Goal: Task Accomplishment & Management: Complete application form

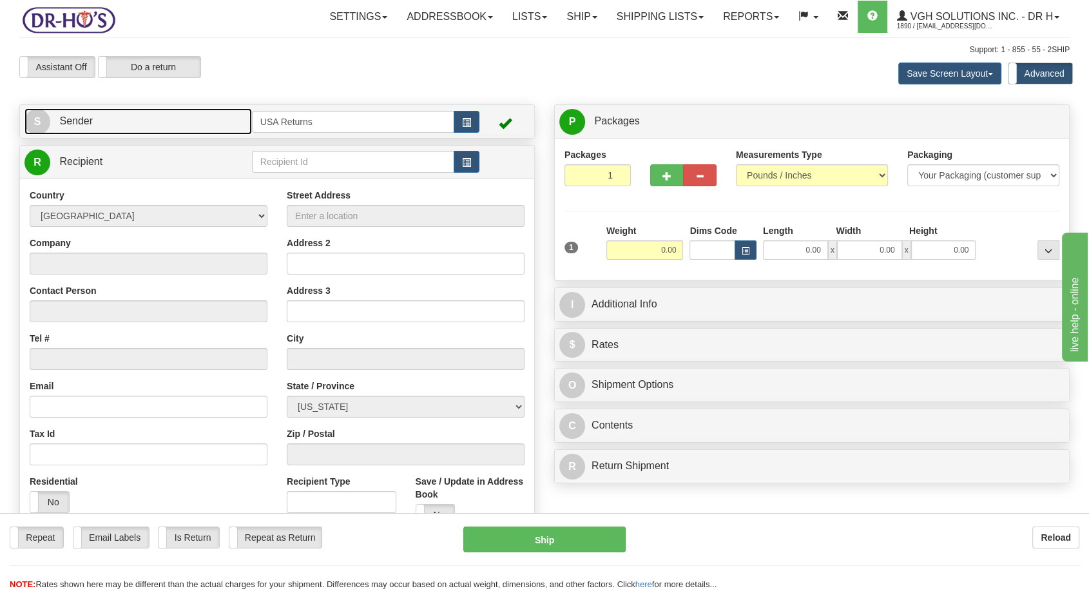
click at [41, 120] on span "S" at bounding box center [37, 122] width 26 height 26
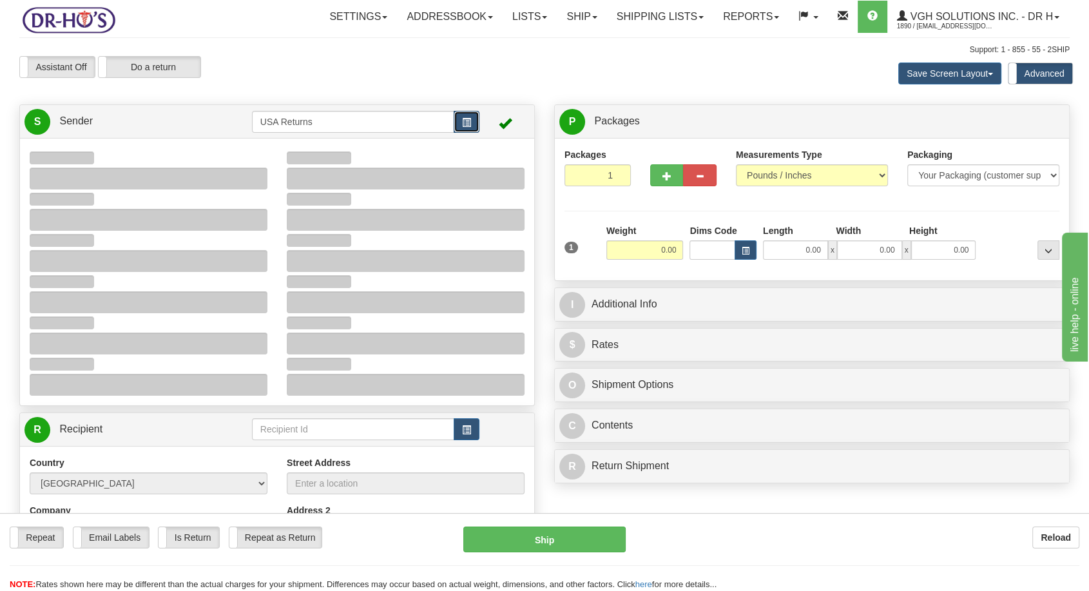
click at [468, 119] on span "button" at bounding box center [466, 123] width 9 height 8
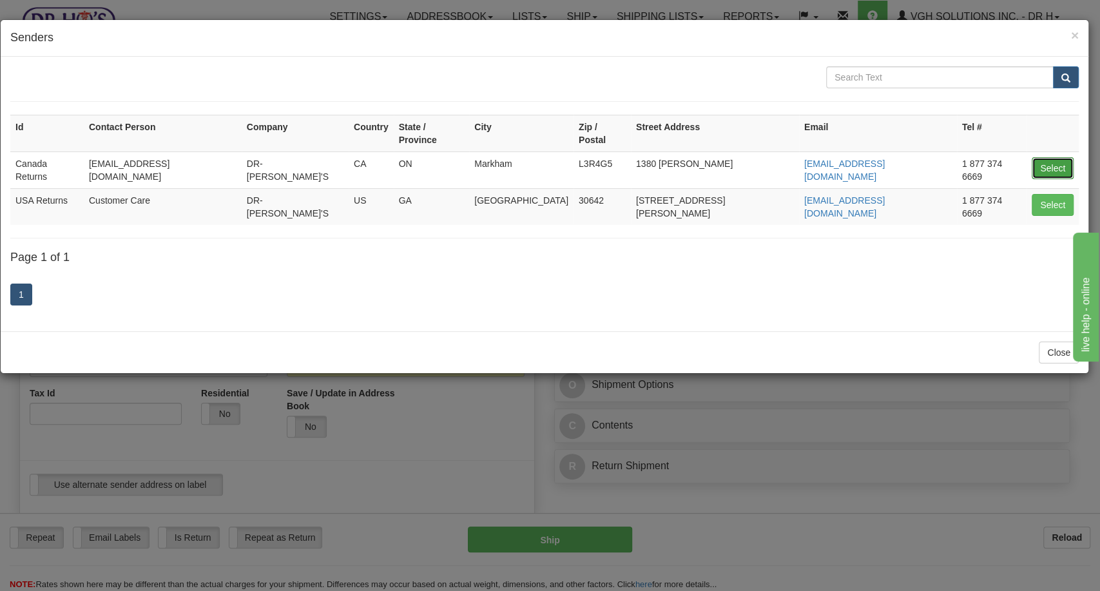
click at [1046, 157] on button "Select" at bounding box center [1053, 168] width 42 height 22
type input "Canada Returns"
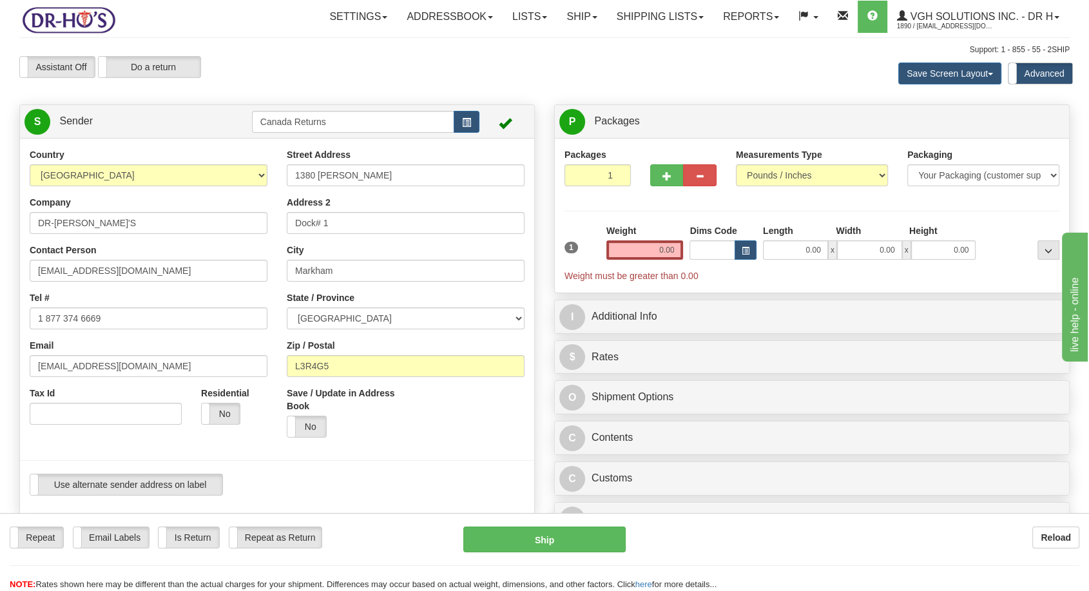
drag, startPoint x: 100, startPoint y: 239, endPoint x: 100, endPoint y: 231, distance: 8.4
click at [100, 239] on div "Country [GEOGRAPHIC_DATA] [GEOGRAPHIC_DATA] [GEOGRAPHIC_DATA] [GEOGRAPHIC_DATA]…" at bounding box center [148, 291] width 257 height 286
click at [101, 224] on input "DR-[PERSON_NAME]'S" at bounding box center [149, 223] width 238 height 22
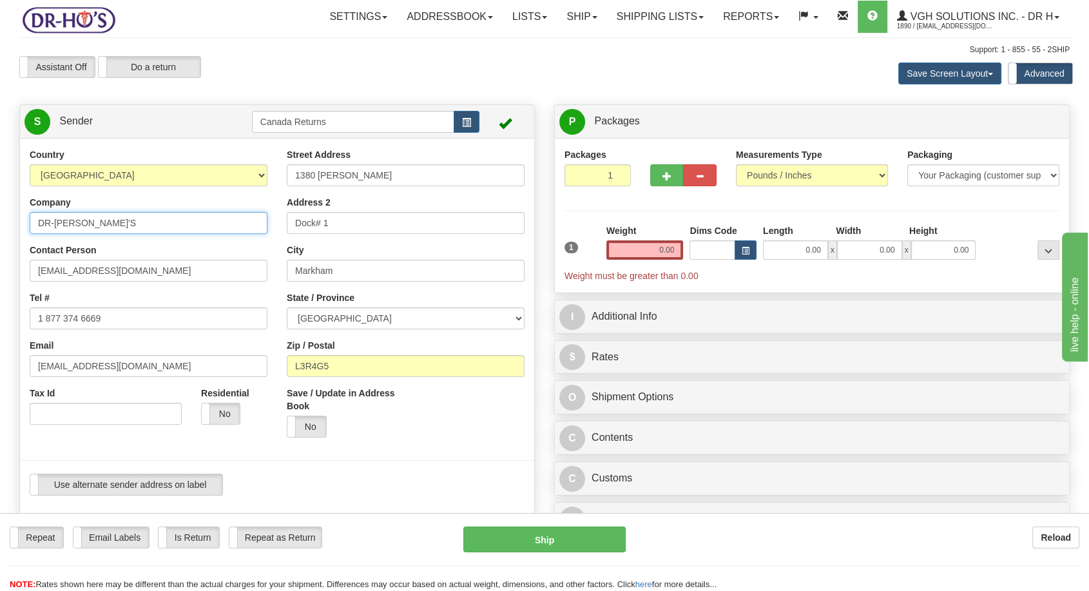
paste input "[PERSON_NAME]"
type input "[PERSON_NAME]"
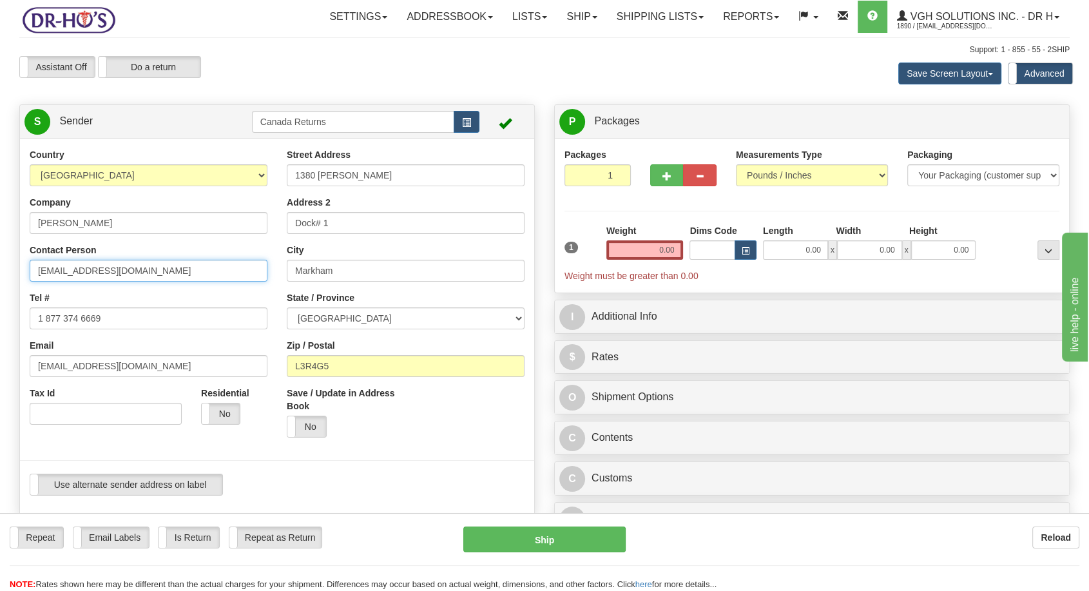
click at [90, 266] on input "[EMAIL_ADDRESS][DOMAIN_NAME]" at bounding box center [149, 271] width 238 height 22
paste input "[PERSON_NAME]"
type input "[PERSON_NAME]"
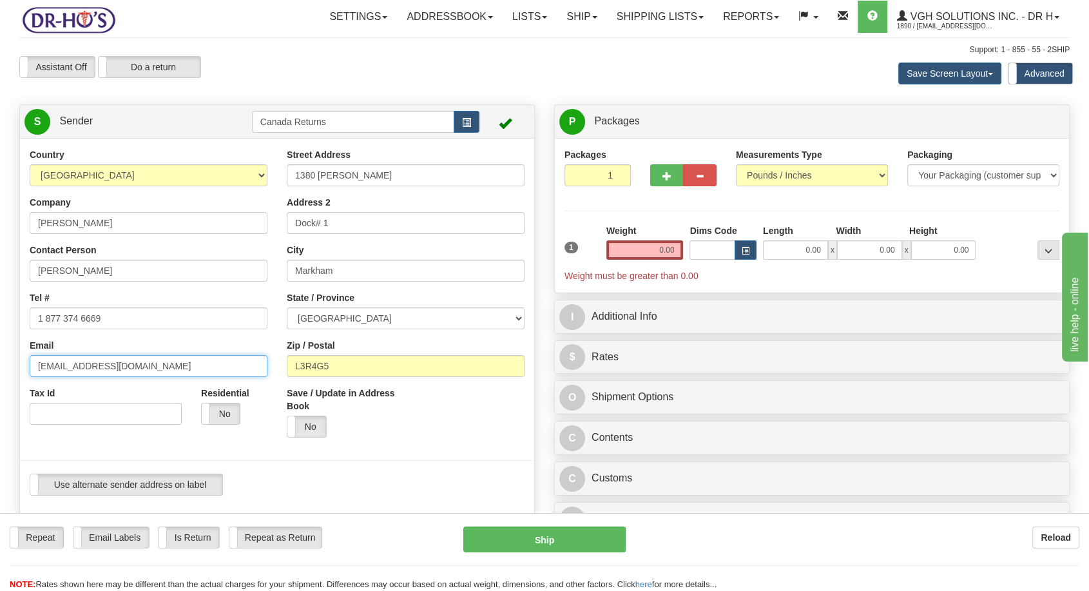
click at [77, 358] on input "[EMAIL_ADDRESS][DOMAIN_NAME]" at bounding box center [149, 366] width 238 height 22
click at [81, 314] on input "1 877 374 6669" at bounding box center [149, 318] width 238 height 22
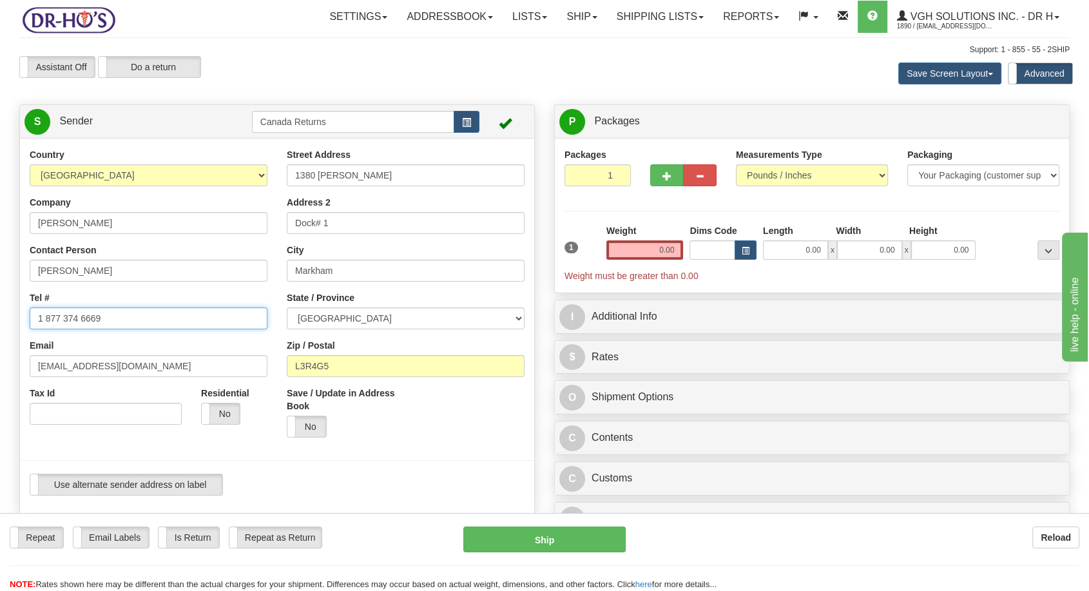
click at [81, 314] on input "1 877 374 6669" at bounding box center [149, 318] width 238 height 22
paste input "[EMAIL_ADDRESS][DOMAIN_NAME]"
type input "1 877 374 6669"
click at [104, 356] on input "[EMAIL_ADDRESS][DOMAIN_NAME]" at bounding box center [149, 366] width 238 height 22
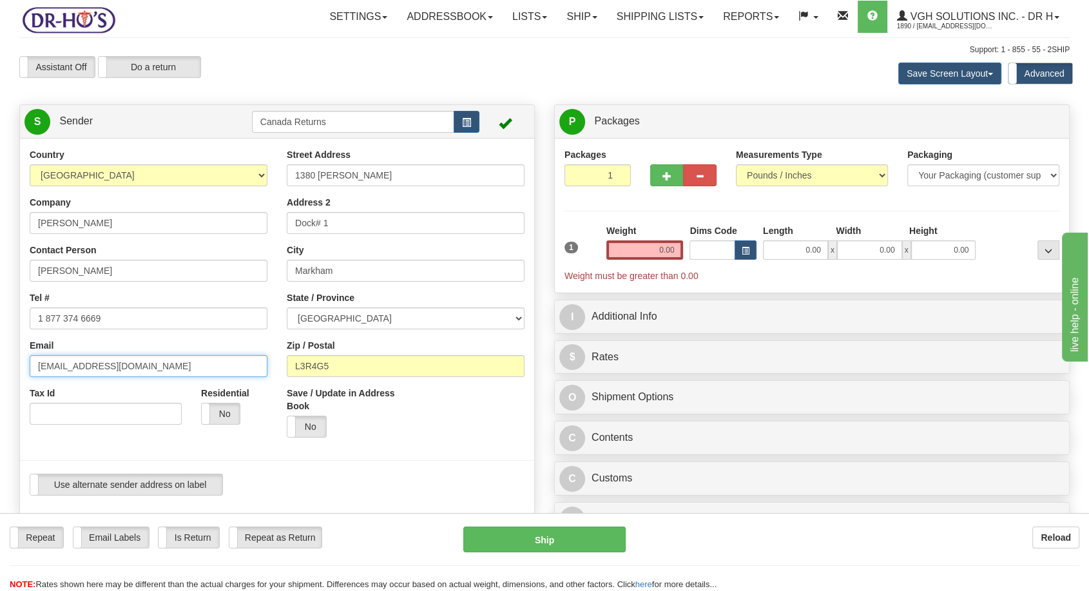
click at [104, 356] on input "[EMAIL_ADDRESS][DOMAIN_NAME]" at bounding box center [149, 366] width 238 height 22
paste input "[EMAIL_ADDRESS][DOMAIN_NAME]"
type input "[EMAIL_ADDRESS][DOMAIN_NAME]"
click at [82, 318] on input "1 877 374 6669" at bounding box center [149, 318] width 238 height 22
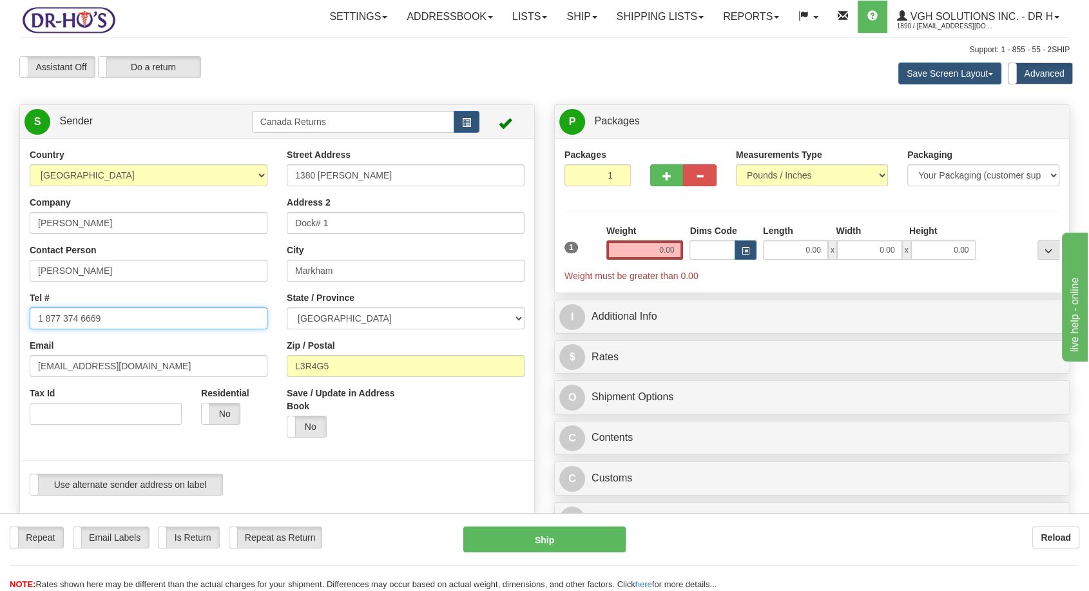
click at [82, 318] on input "1 877 374 6669" at bounding box center [149, 318] width 238 height 22
paste input "[PHONE_NUMBER]"
type input "[PHONE_NUMBER]"
click at [788, 497] on div "P Packages 1 Packages - Weight: 0.00 Lbs Shipment Level Shipm. Package Level Pa…" at bounding box center [812, 323] width 535 height 438
click at [347, 175] on input "1380 [PERSON_NAME]" at bounding box center [406, 175] width 238 height 22
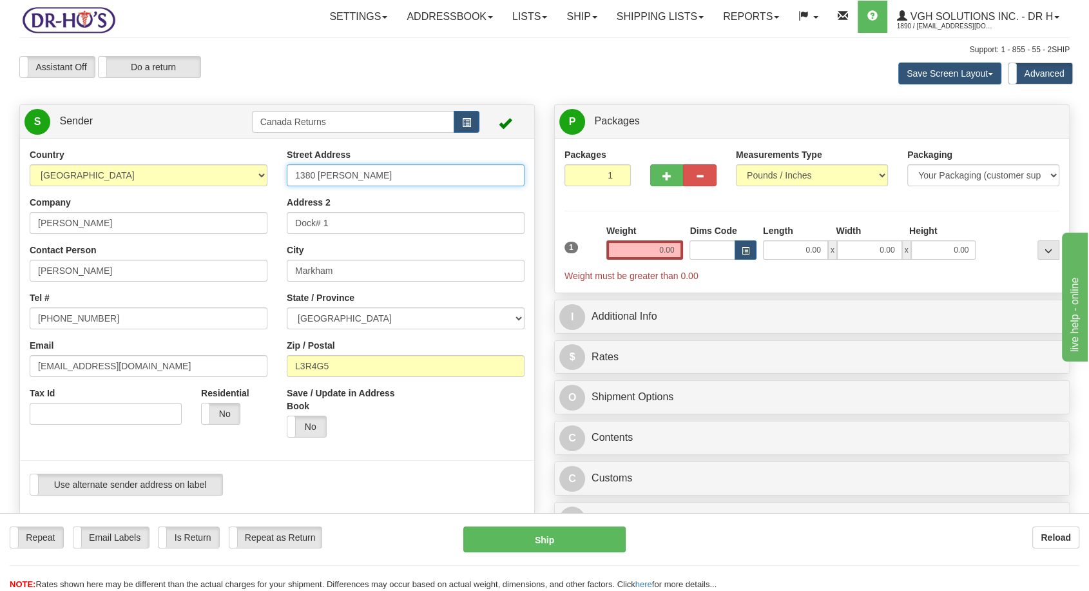
click at [347, 175] on input "1380 [PERSON_NAME]" at bounding box center [406, 175] width 238 height 22
paste input "[STREET_ADDRESS]"
click at [345, 175] on input "[STREET_ADDRESS]" at bounding box center [406, 175] width 238 height 22
click at [348, 175] on input "[STREET_ADDRESS]" at bounding box center [406, 175] width 238 height 22
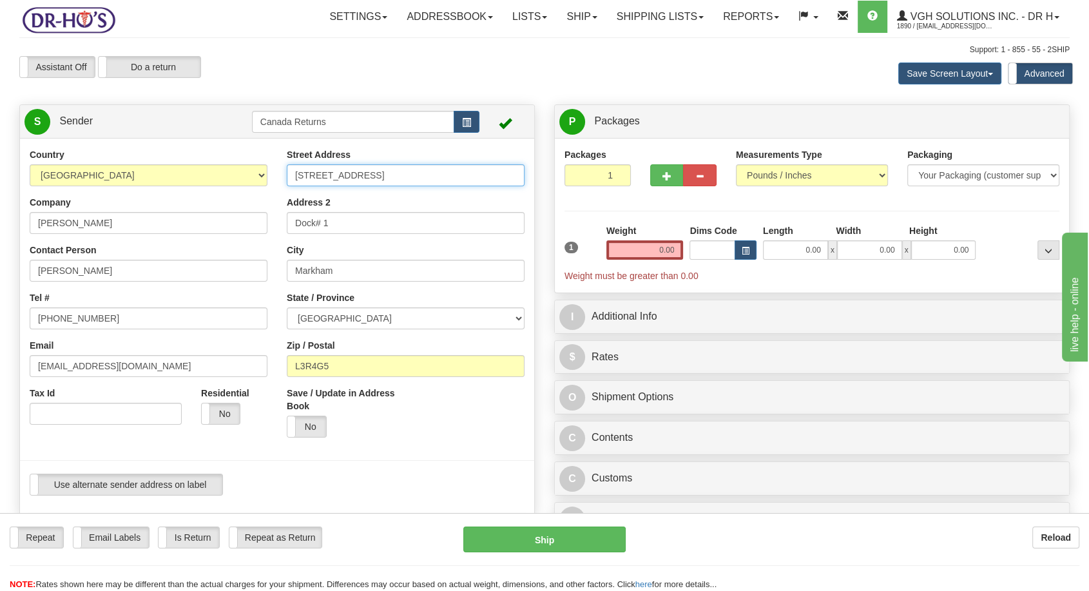
type input "[STREET_ADDRESS]"
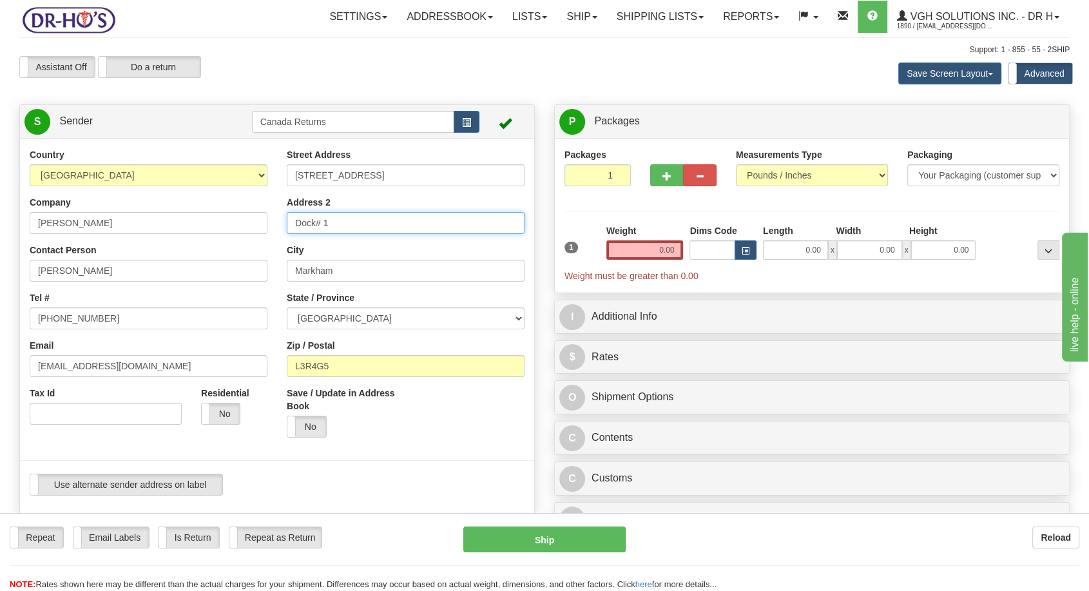
click at [317, 220] on input "Dock# 1" at bounding box center [406, 223] width 238 height 22
paste input "apt 315"
type input "apt 315"
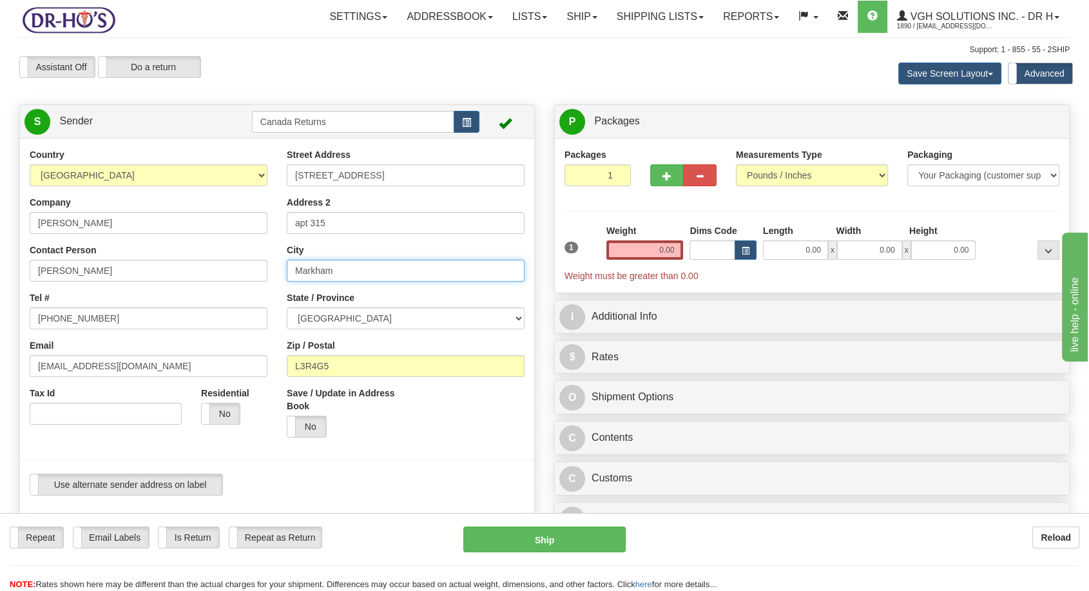
click at [325, 272] on input "Markham" at bounding box center [406, 271] width 238 height 22
paste input ", [GEOGRAPHIC_DATA]"
drag, startPoint x: 300, startPoint y: 269, endPoint x: 287, endPoint y: 269, distance: 13.5
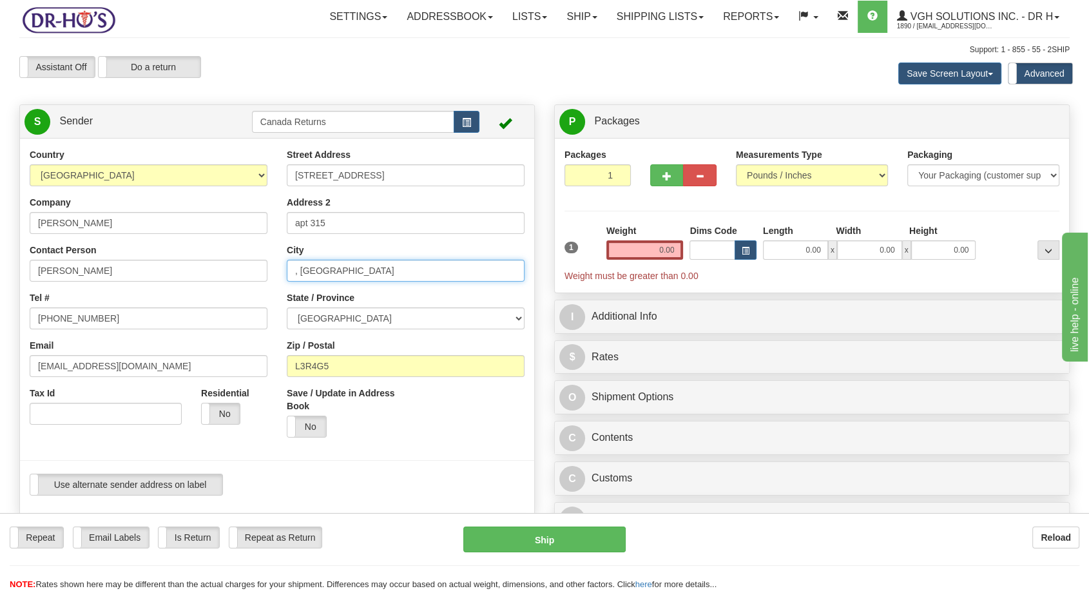
click at [287, 269] on input ", [GEOGRAPHIC_DATA]" at bounding box center [406, 271] width 238 height 22
type input "[GEOGRAPHIC_DATA]"
click at [334, 323] on select "[GEOGRAPHIC_DATA] [GEOGRAPHIC_DATA] [GEOGRAPHIC_DATA] [GEOGRAPHIC_DATA] [GEOGRA…" at bounding box center [406, 318] width 238 height 22
click at [334, 322] on select "[GEOGRAPHIC_DATA] [GEOGRAPHIC_DATA] [GEOGRAPHIC_DATA] [GEOGRAPHIC_DATA] [GEOGRA…" at bounding box center [406, 318] width 238 height 22
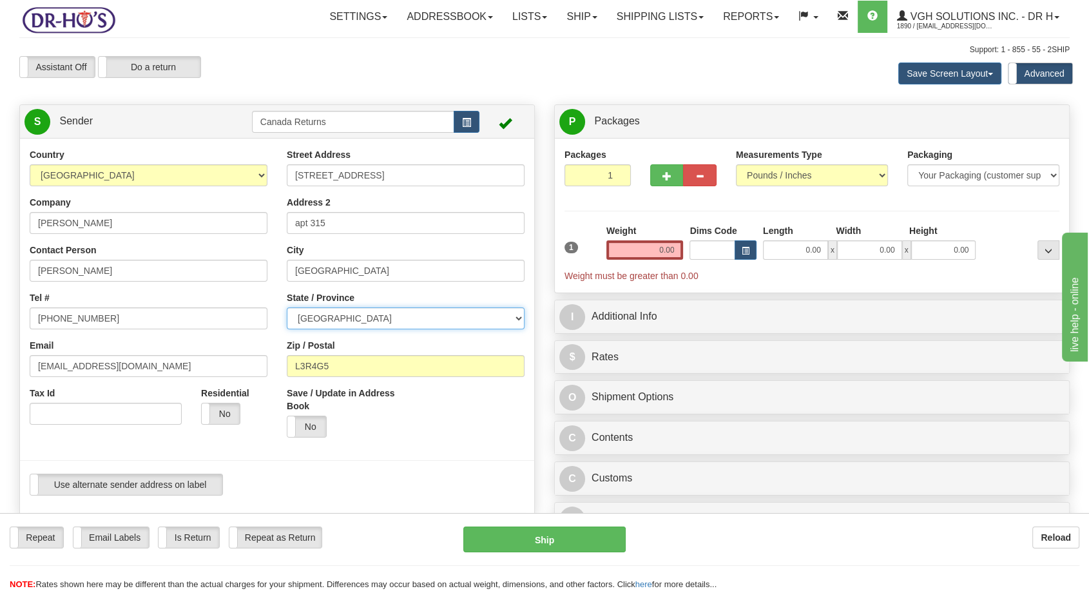
select select "AB"
click at [287, 307] on select "[GEOGRAPHIC_DATA] [GEOGRAPHIC_DATA] [GEOGRAPHIC_DATA] [GEOGRAPHIC_DATA] [GEOGRA…" at bounding box center [406, 318] width 238 height 22
click at [349, 372] on input "L3R4G5" at bounding box center [406, 366] width 238 height 22
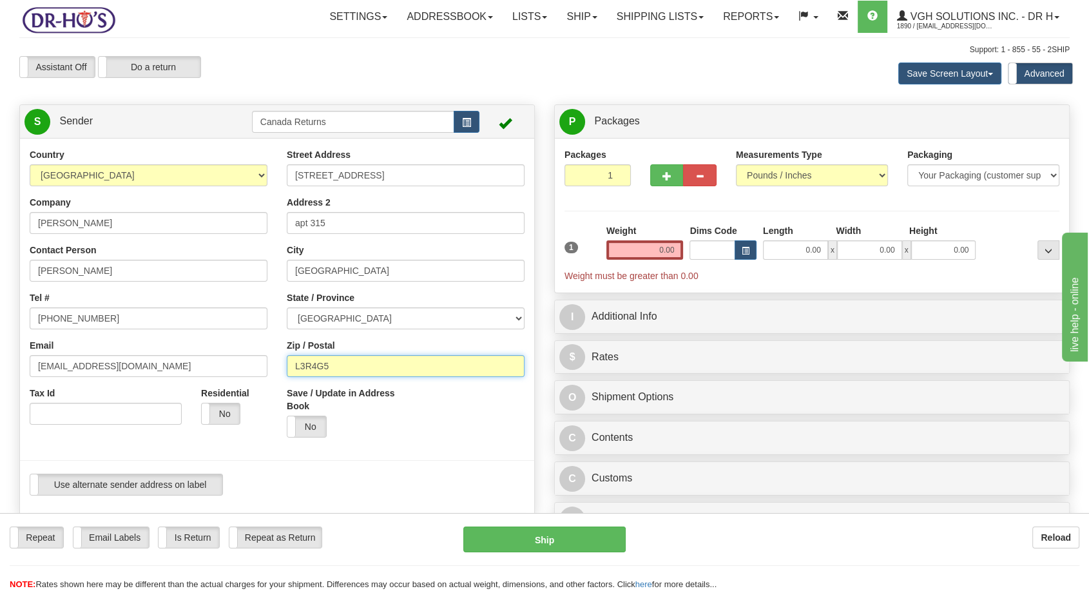
paste input "T5T6J2"
type input "T5T6J2"
click at [655, 245] on input "0.00" at bounding box center [644, 249] width 77 height 19
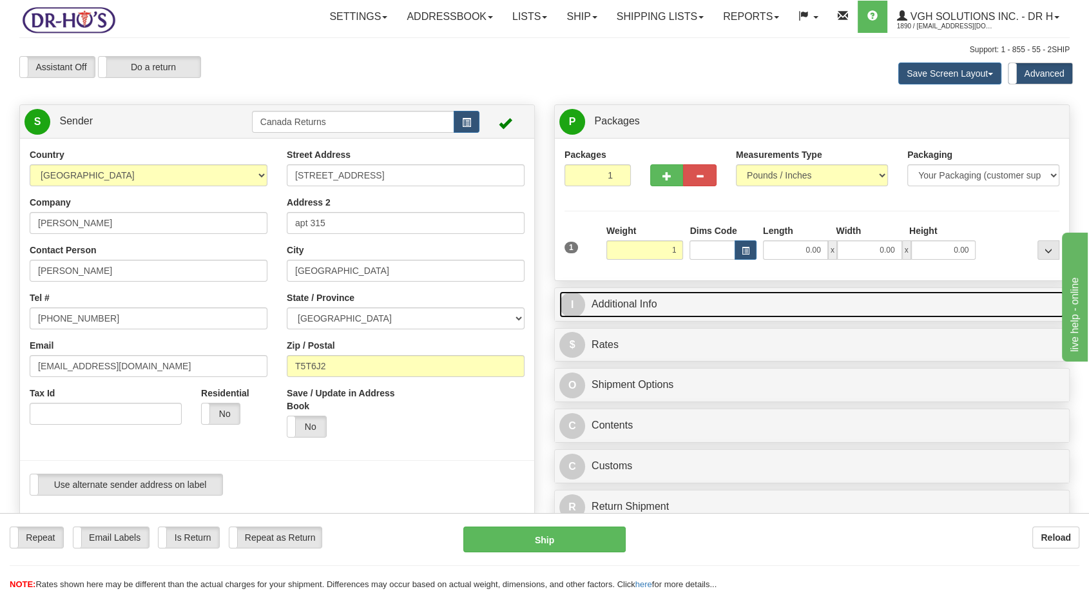
type input "1.00"
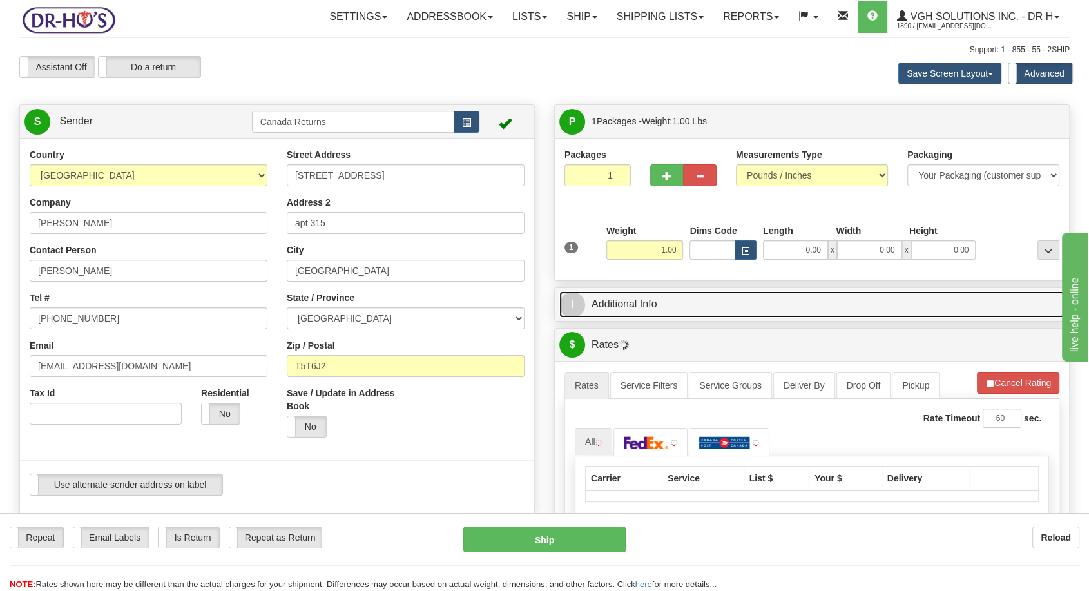
click at [689, 303] on link "I Additional Info" at bounding box center [811, 304] width 505 height 26
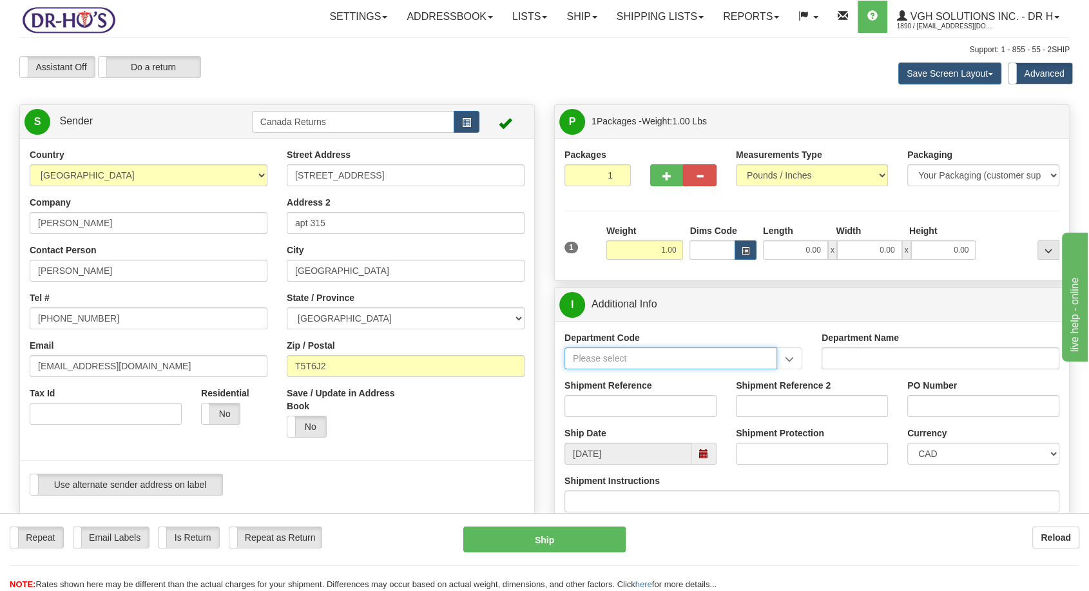
click at [600, 358] on input "Department Code" at bounding box center [671, 358] width 213 height 22
click at [594, 400] on input "Shipment Reference" at bounding box center [641, 406] width 152 height 22
paste input "1122678"
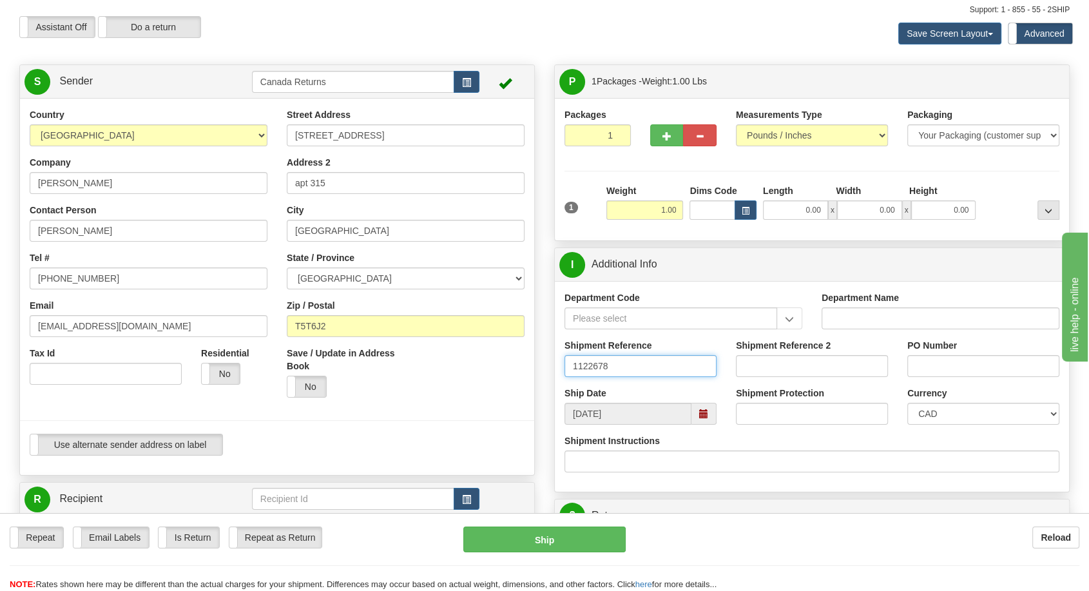
scroll to position [143, 0]
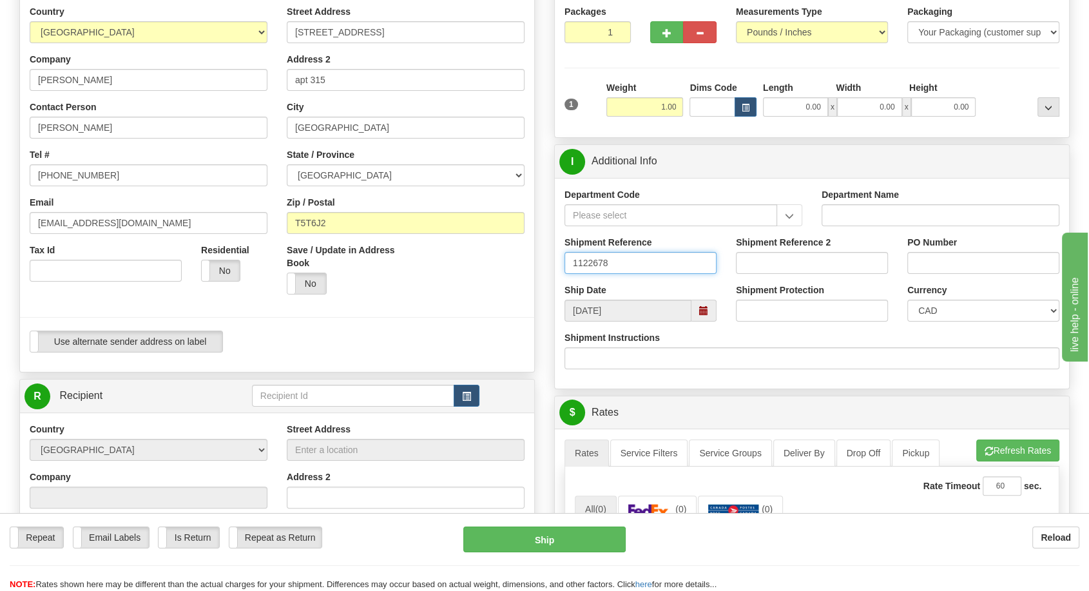
click at [709, 311] on span at bounding box center [704, 311] width 25 height 22
type input "1122678"
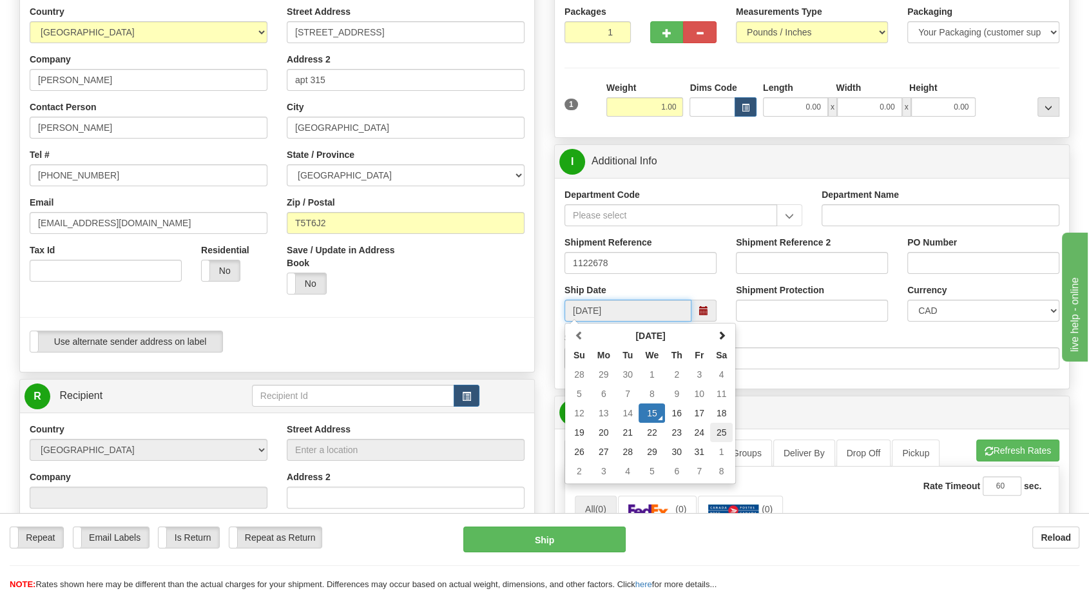
click at [717, 432] on td "25" at bounding box center [721, 432] width 23 height 19
type input "[DATE]"
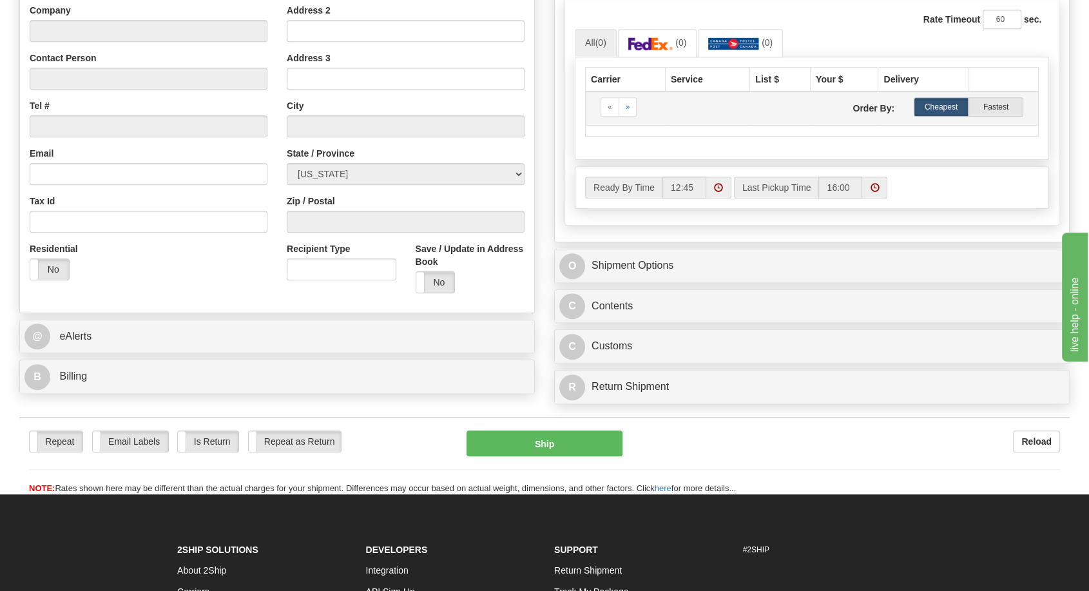
scroll to position [644, 0]
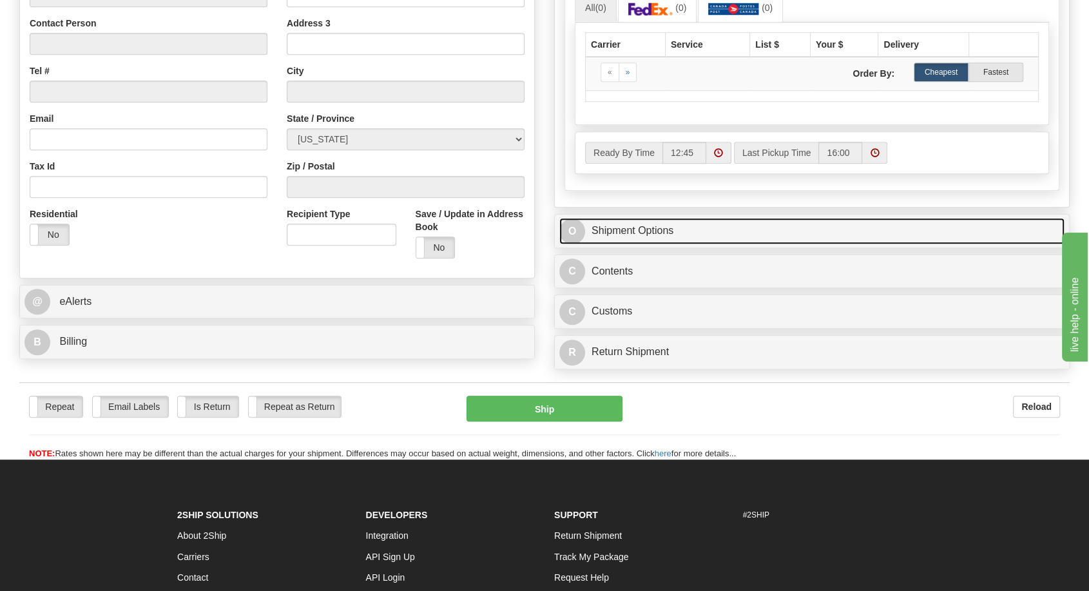
click at [643, 231] on link "O Shipment Options" at bounding box center [811, 231] width 505 height 26
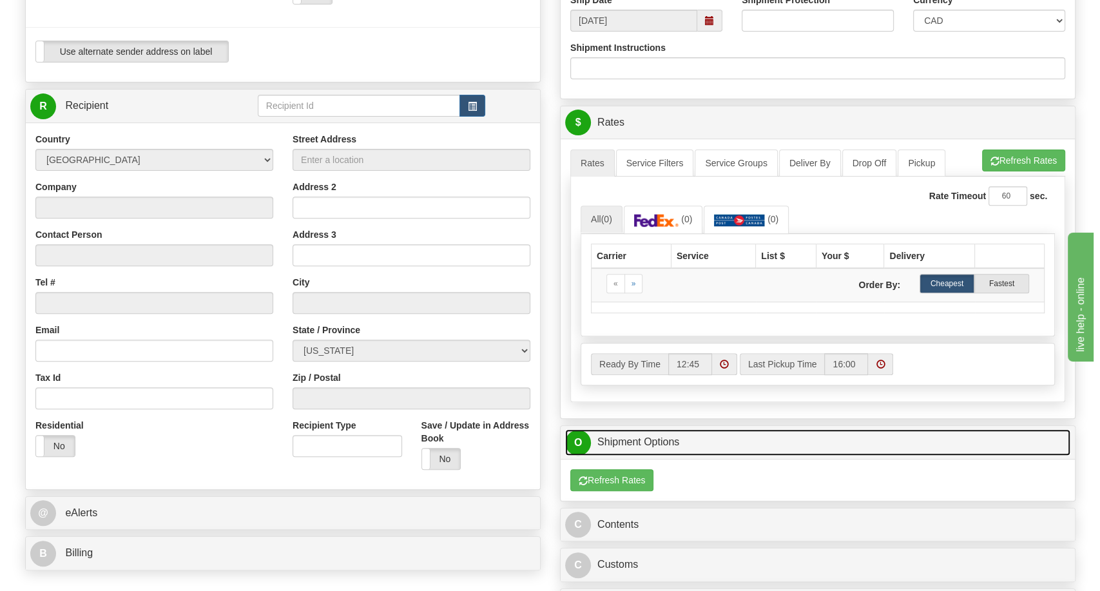
scroll to position [429, 0]
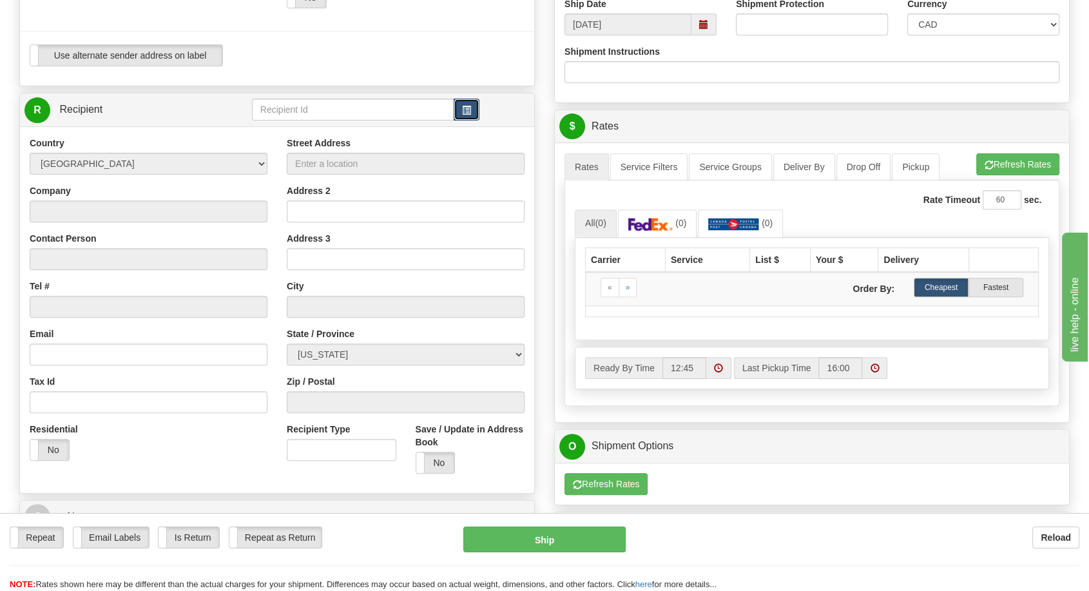
click at [458, 111] on button "button" at bounding box center [467, 110] width 26 height 22
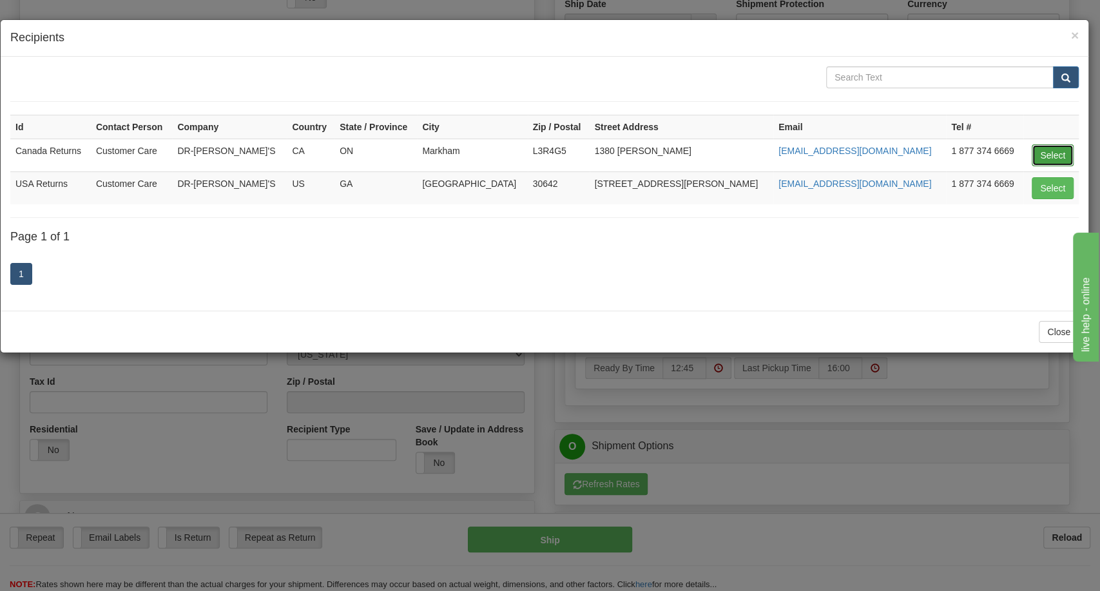
click at [1047, 152] on button "Select" at bounding box center [1053, 155] width 42 height 22
type input "Canada Returns"
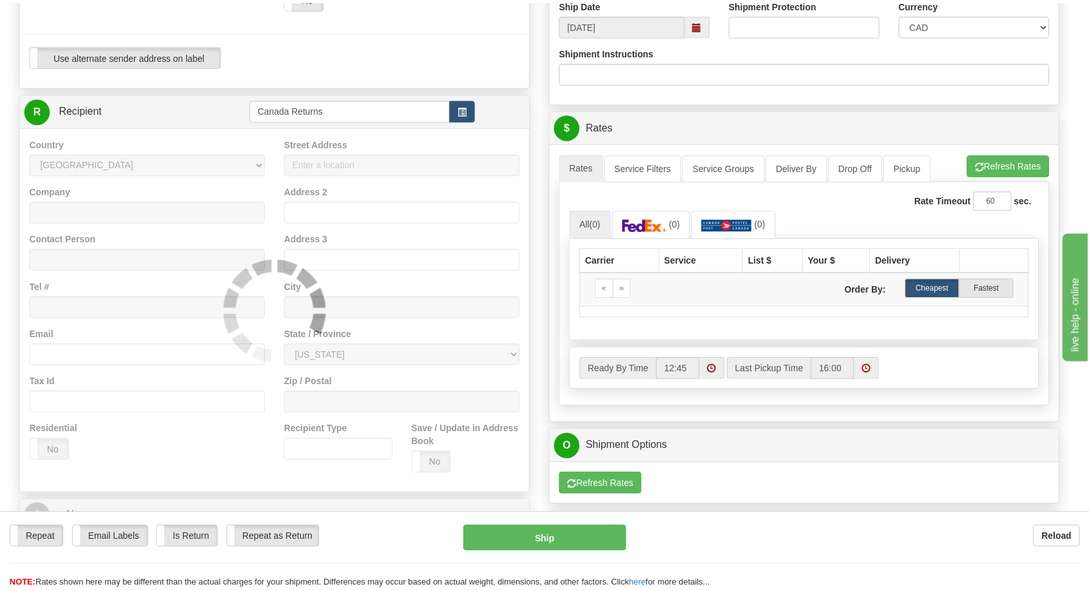
scroll to position [0, 0]
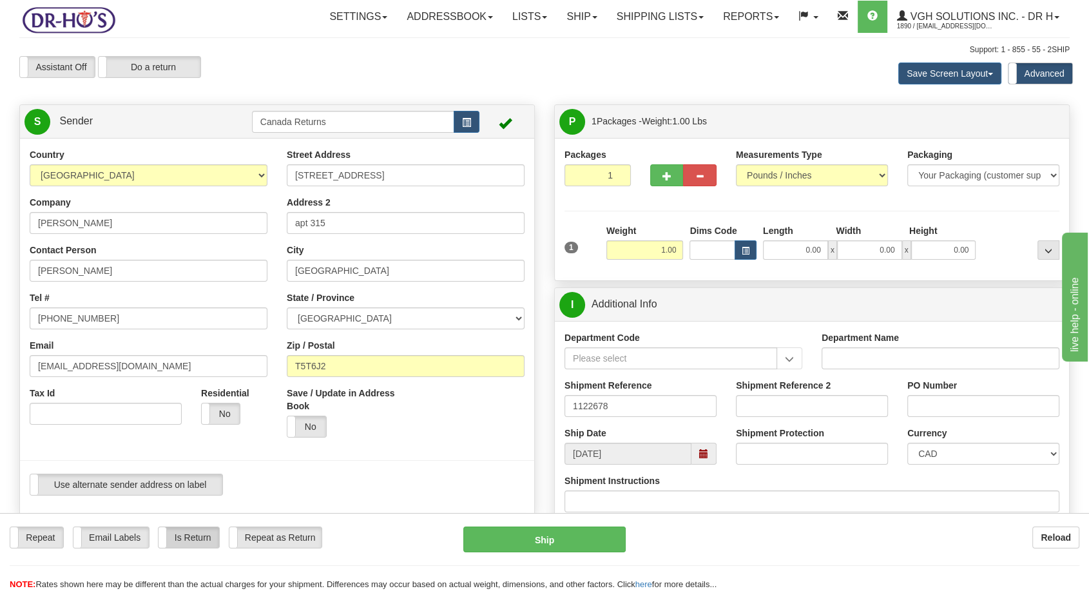
click at [206, 533] on label "Is Return" at bounding box center [189, 537] width 60 height 21
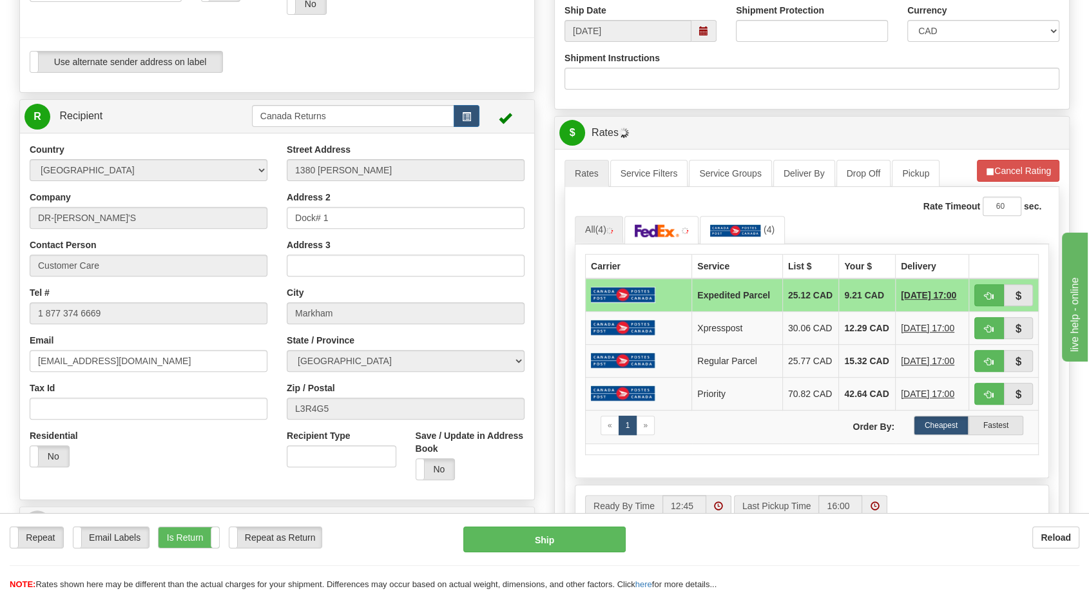
scroll to position [429, 0]
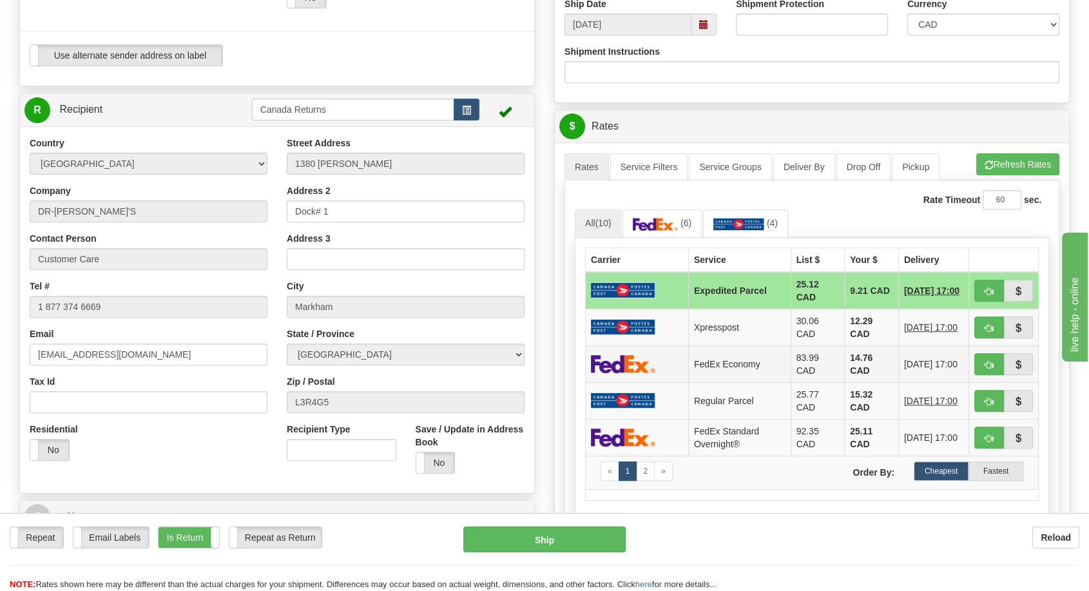
click at [619, 354] on img at bounding box center [623, 363] width 64 height 19
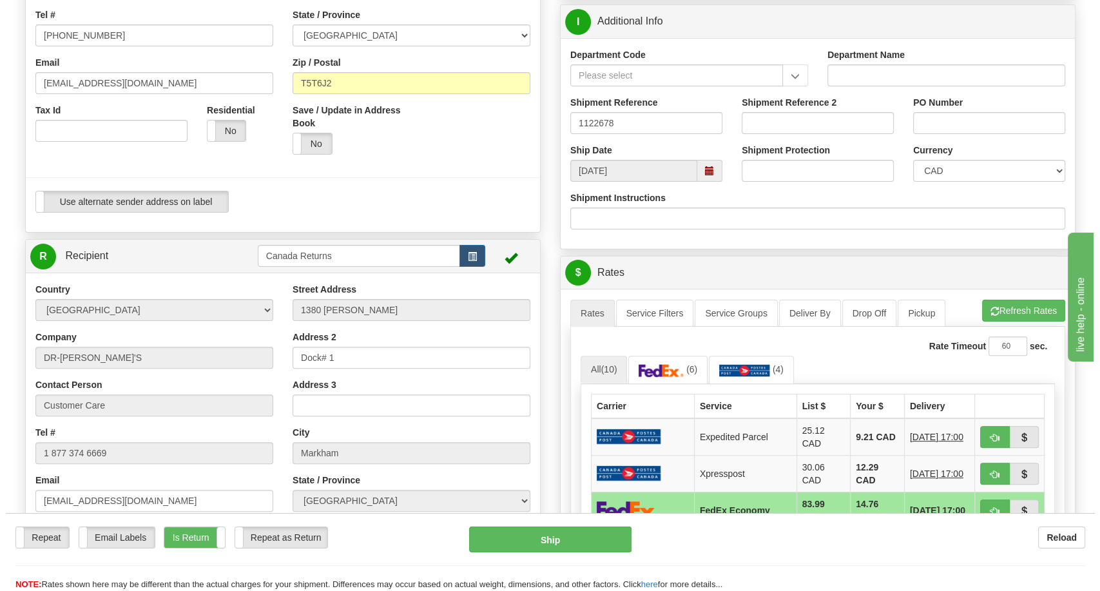
scroll to position [286, 0]
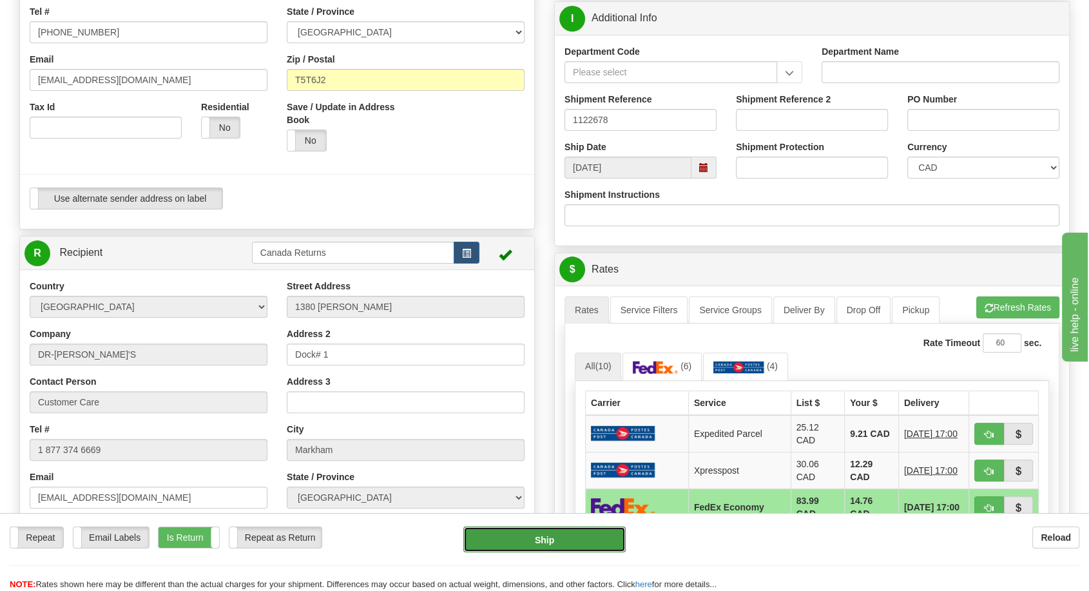
click at [563, 540] on button "Ship" at bounding box center [544, 540] width 162 height 26
type input "20"
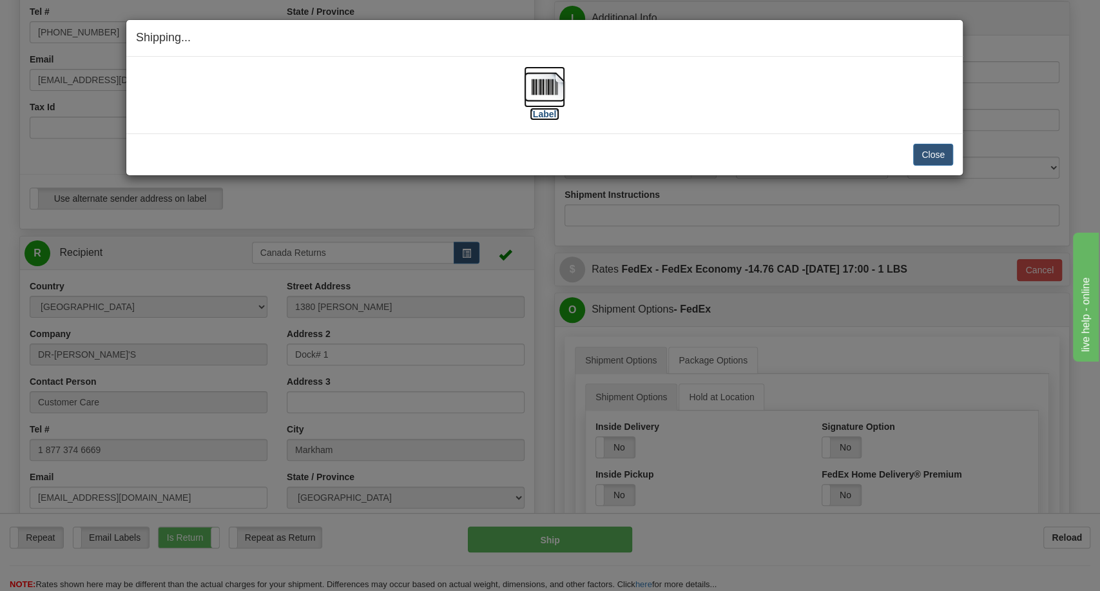
click at [541, 111] on label "[Label]" at bounding box center [545, 114] width 30 height 13
click at [933, 162] on button "Close" at bounding box center [933, 155] width 40 height 22
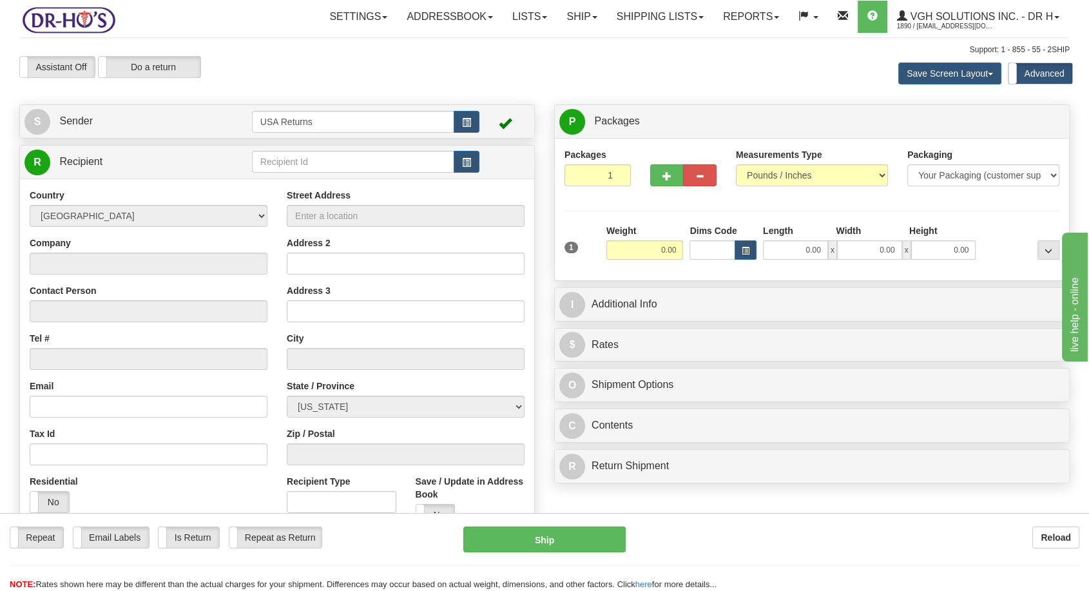
click at [565, 66] on div "Assistant On Assistant Off Do a return Do a return Previous Next Save Screen La…" at bounding box center [545, 73] width 1070 height 35
click at [461, 120] on button "button" at bounding box center [467, 122] width 26 height 22
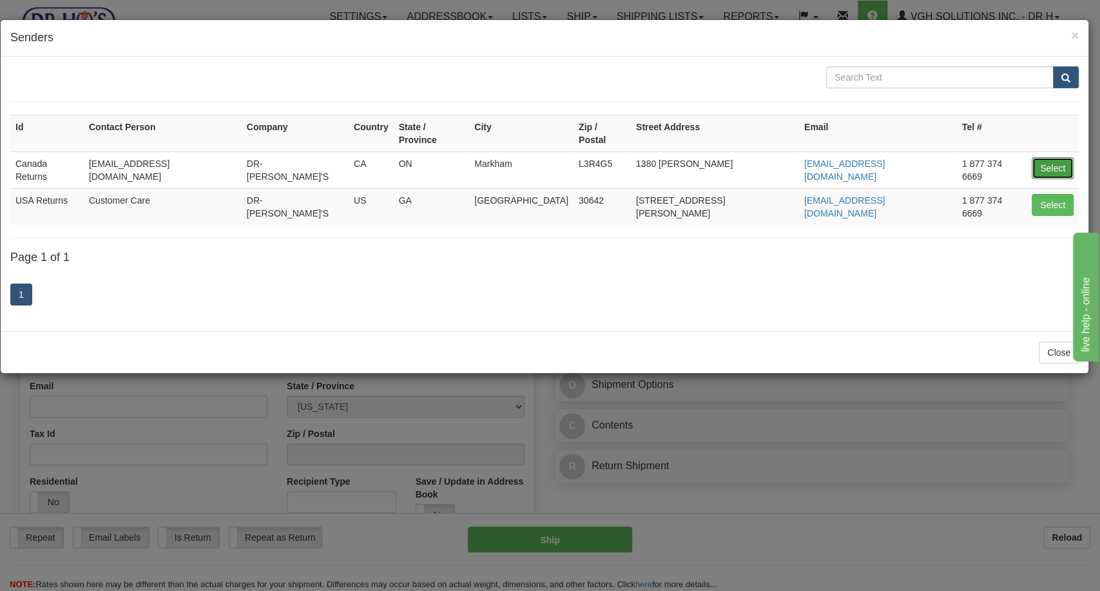
click at [1054, 157] on button "Select" at bounding box center [1053, 168] width 42 height 22
type input "Canada Returns"
